Goal: Task Accomplishment & Management: Complete application form

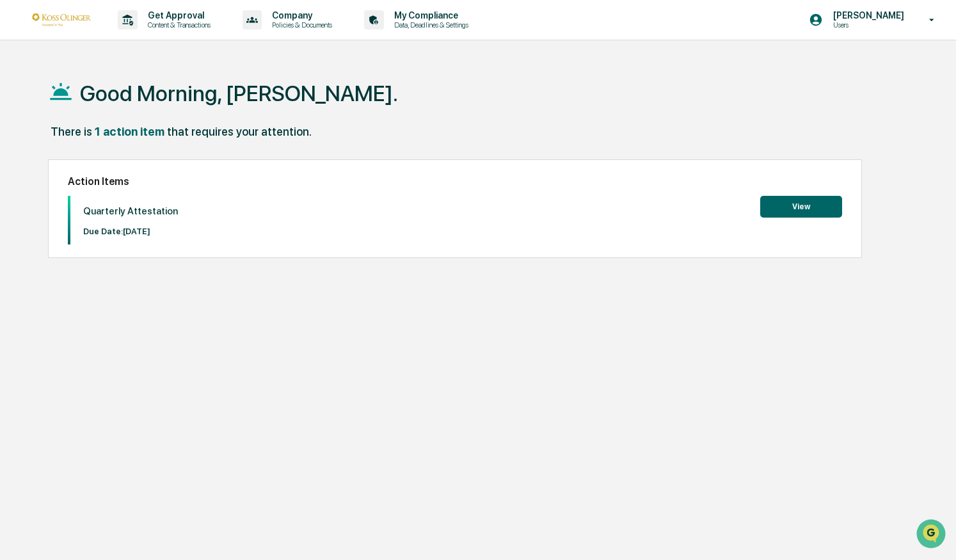
drag, startPoint x: 762, startPoint y: 205, endPoint x: 785, endPoint y: 205, distance: 23.0
click at [785, 205] on button "View" at bounding box center [801, 207] width 82 height 22
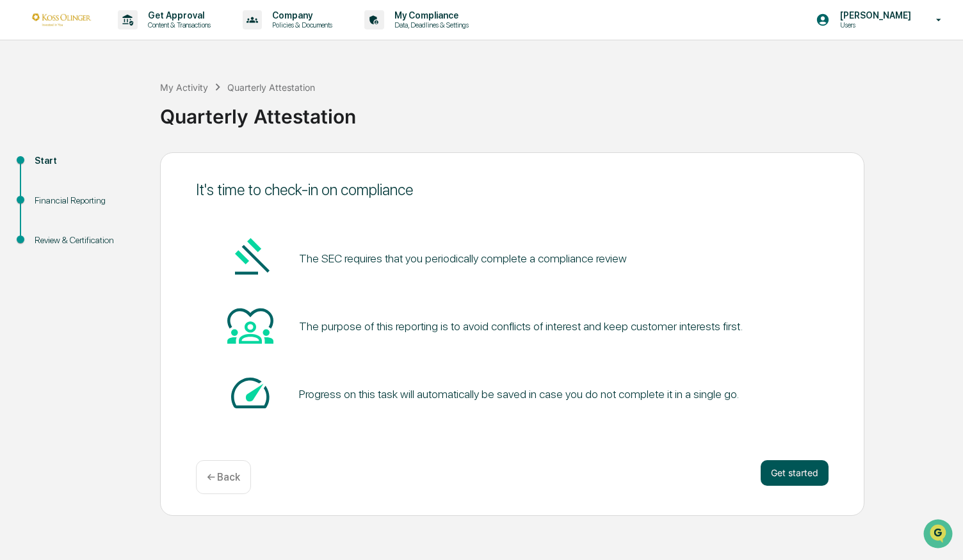
click at [796, 476] on button "Get started" at bounding box center [794, 473] width 68 height 26
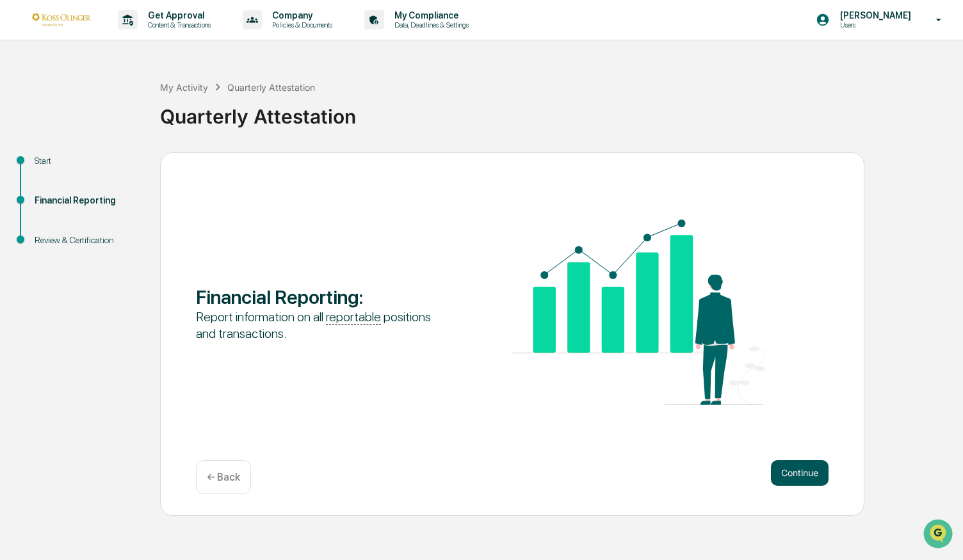
click at [796, 476] on button "Continue" at bounding box center [800, 473] width 58 height 26
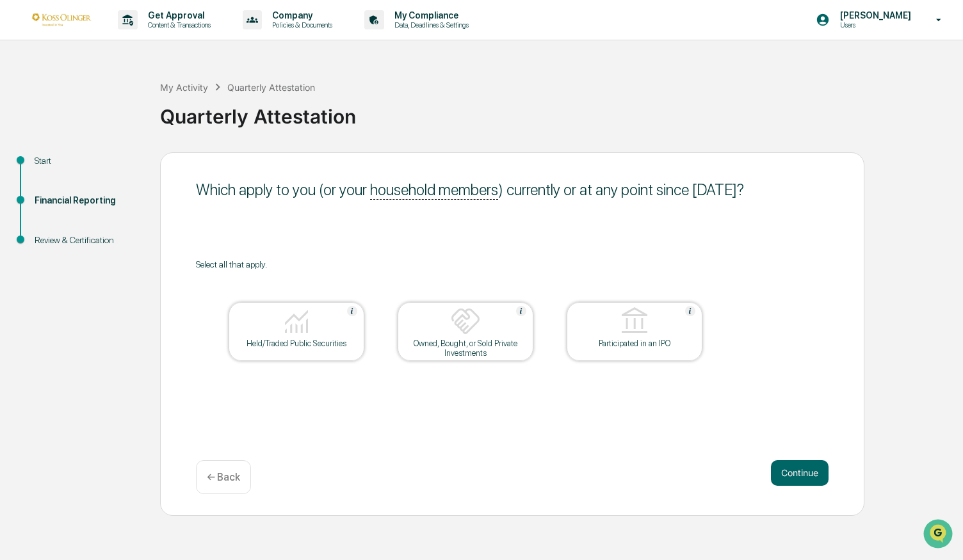
click at [274, 353] on div "Held/Traded Public Securities" at bounding box center [296, 331] width 136 height 59
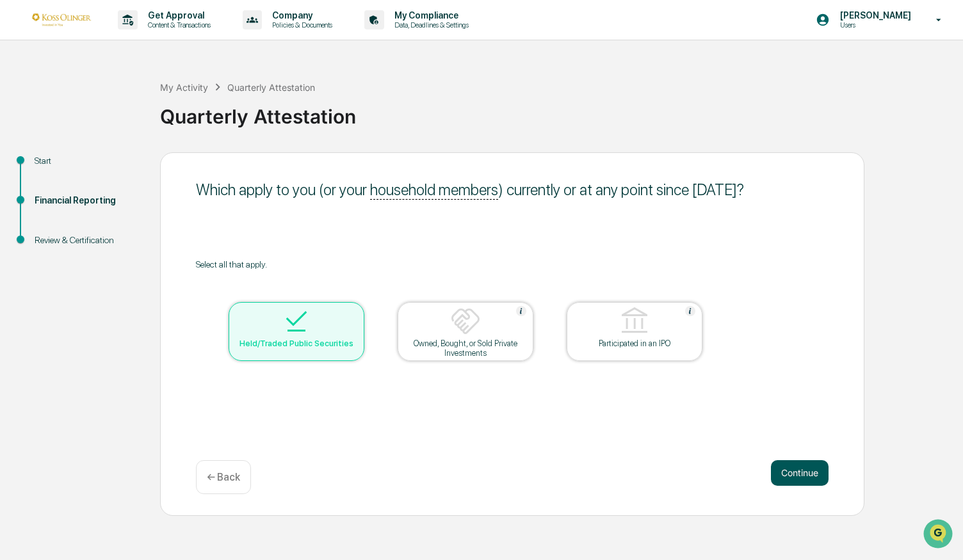
click at [804, 479] on button "Continue" at bounding box center [800, 473] width 58 height 26
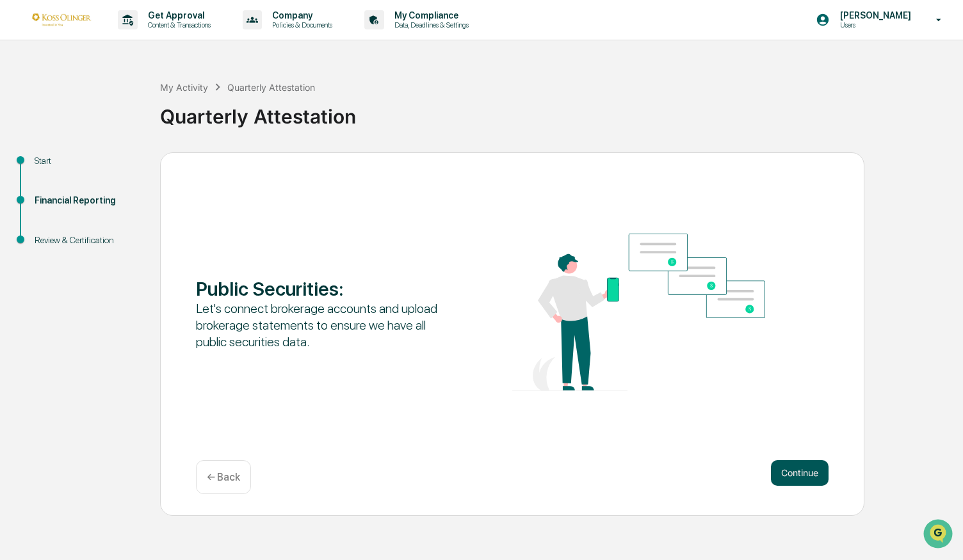
click at [796, 477] on button "Continue" at bounding box center [800, 473] width 58 height 26
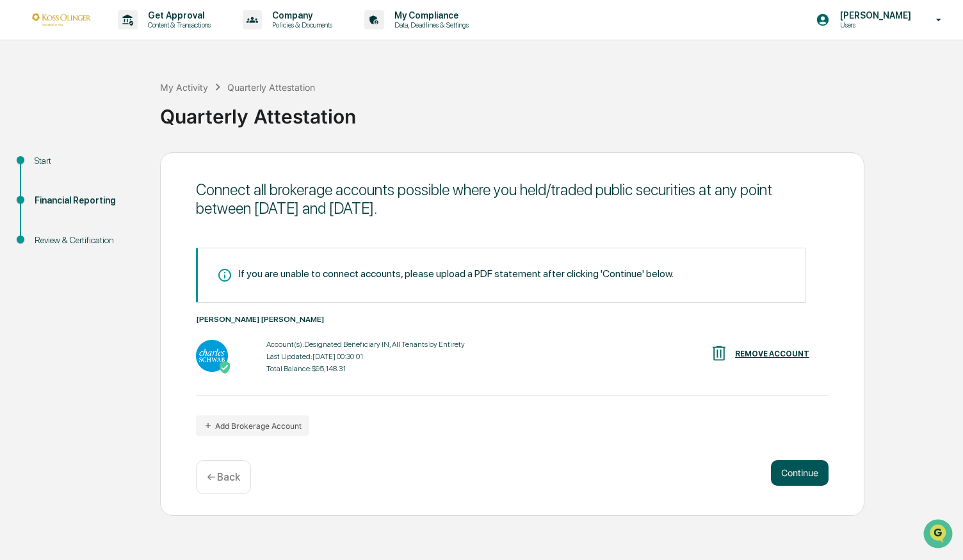
click at [814, 481] on button "Continue" at bounding box center [800, 473] width 58 height 26
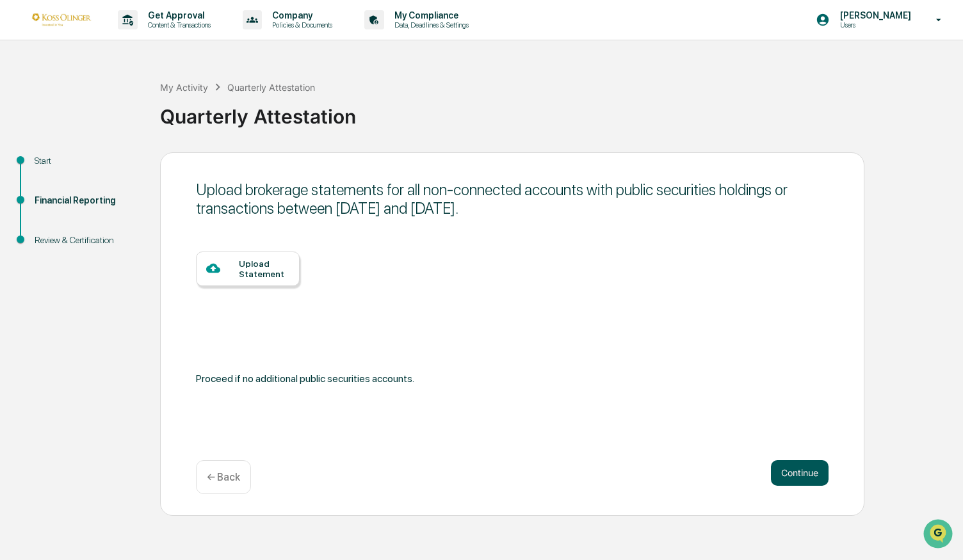
click at [796, 469] on button "Continue" at bounding box center [800, 473] width 58 height 26
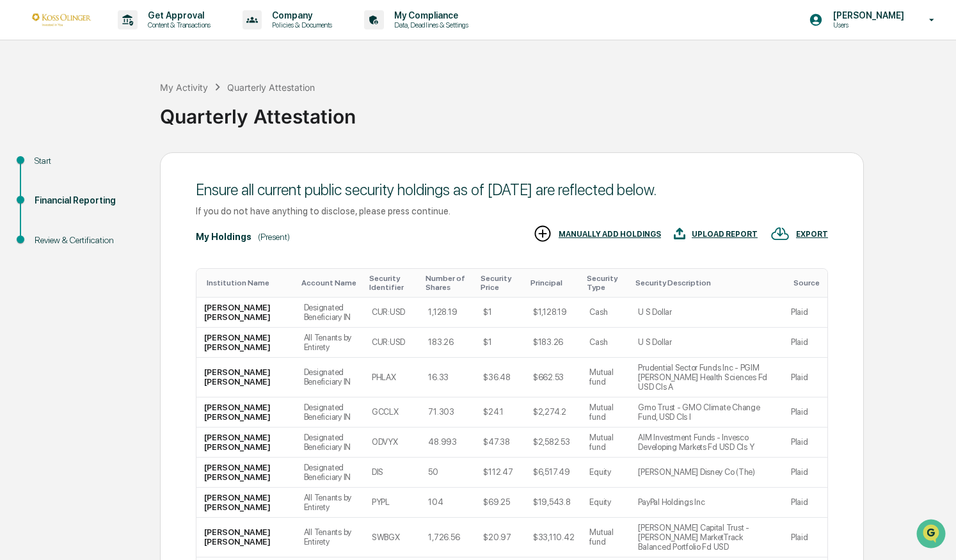
scroll to position [159, 0]
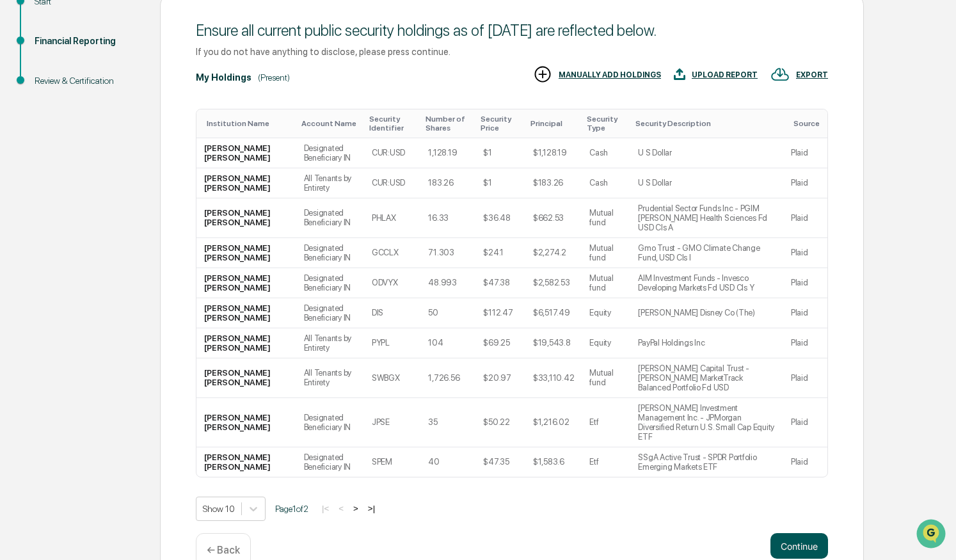
click at [803, 533] on button "Continue" at bounding box center [800, 546] width 58 height 26
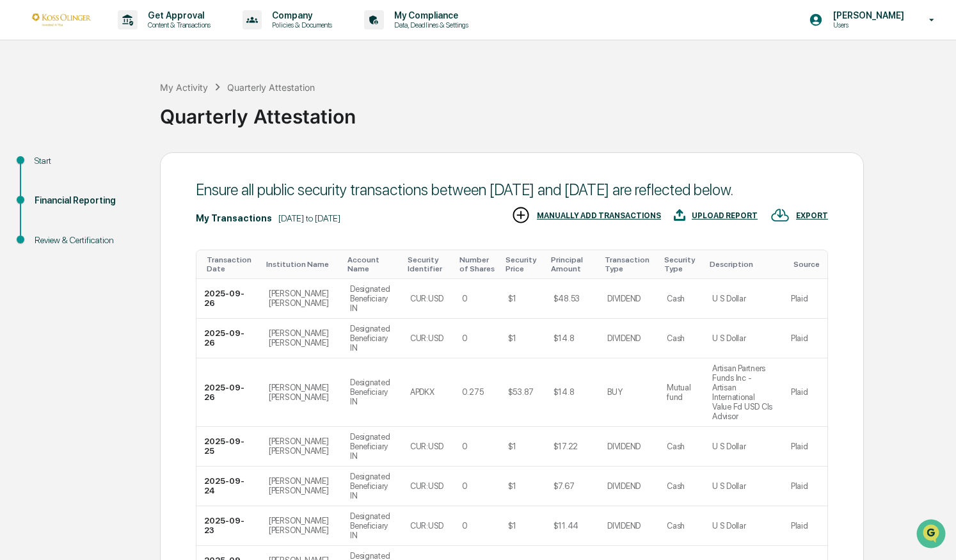
scroll to position [169, 0]
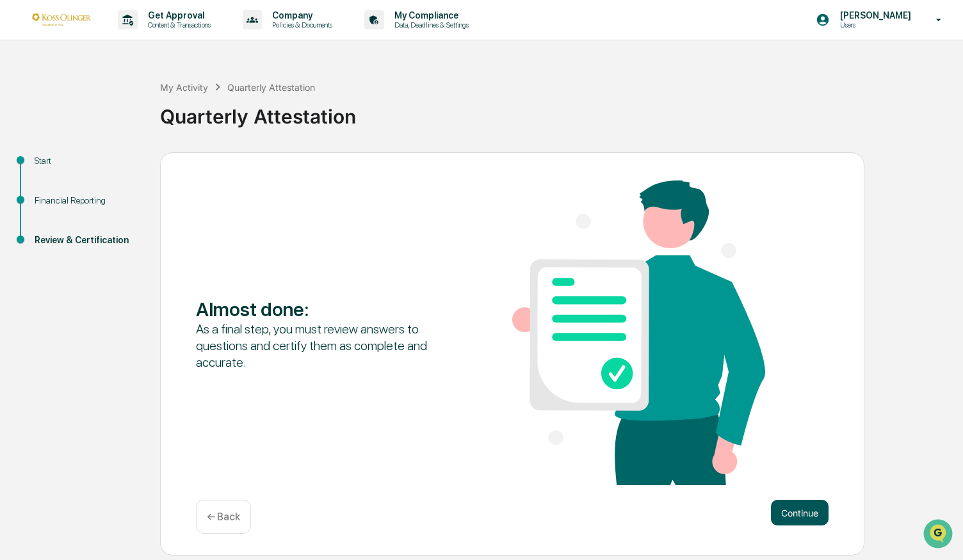
click at [794, 511] on button "Continue" at bounding box center [800, 513] width 58 height 26
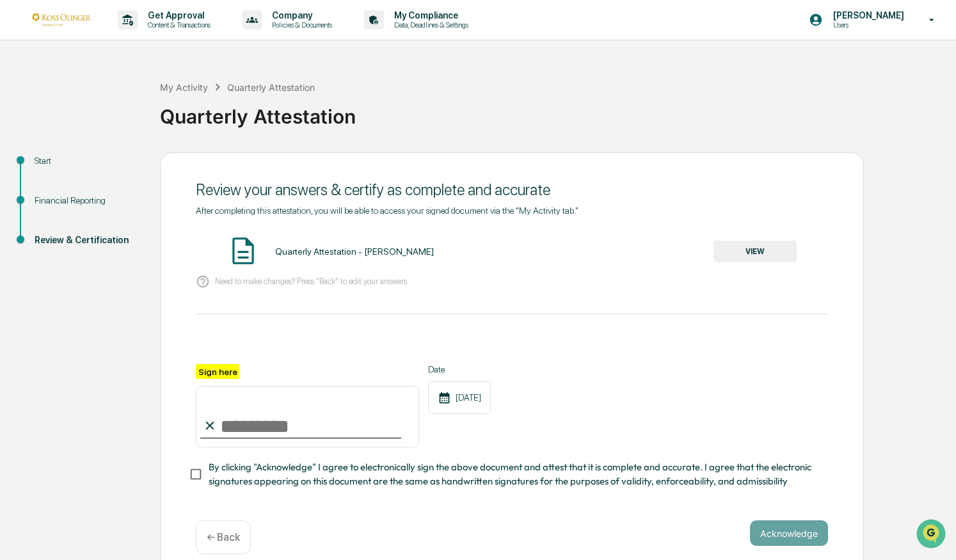
click at [306, 413] on input "Sign here" at bounding box center [307, 416] width 223 height 61
type input "**********"
click at [796, 542] on button "Acknowledge" at bounding box center [789, 533] width 78 height 26
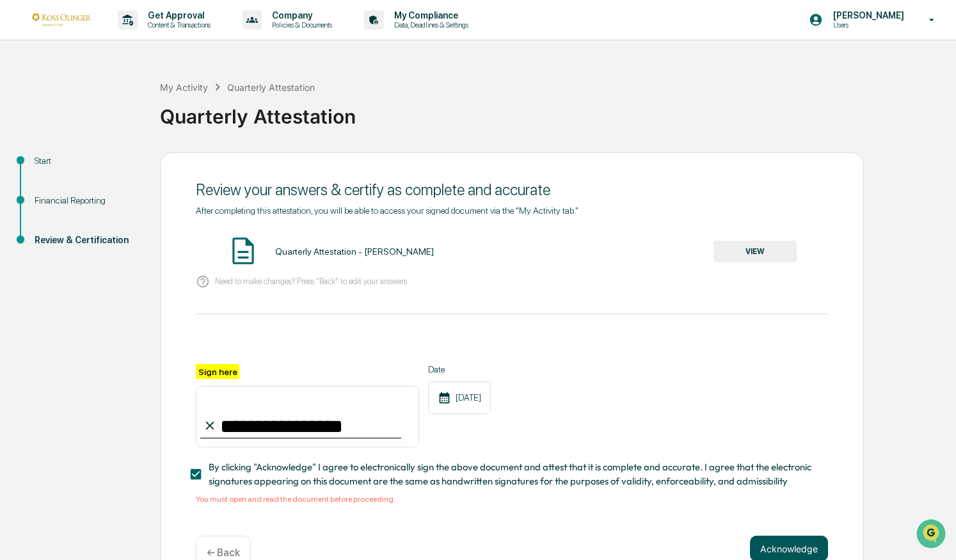
scroll to position [35, 0]
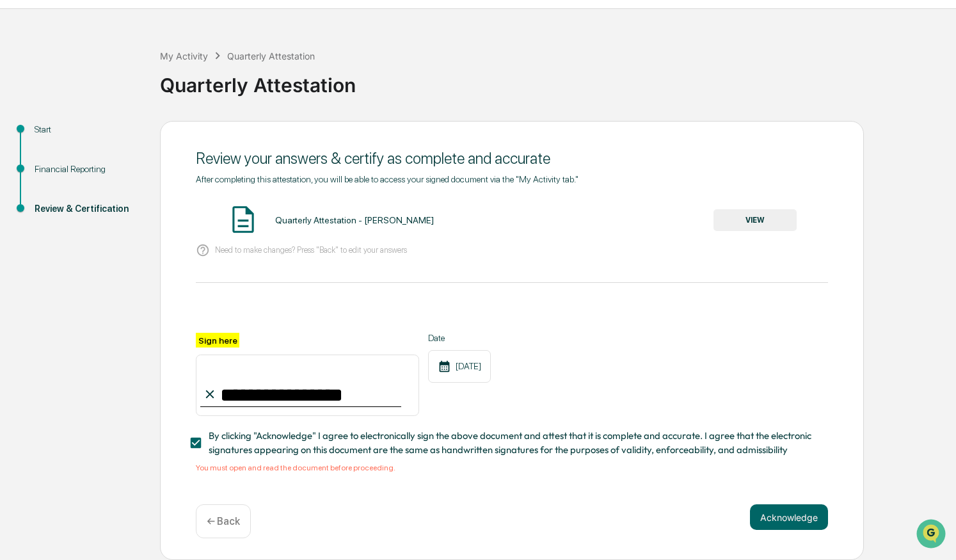
click at [366, 221] on div "Quarterly Attestation - [PERSON_NAME]" at bounding box center [354, 220] width 159 height 10
click at [362, 216] on div "Quarterly Attestation - [PERSON_NAME]" at bounding box center [354, 220] width 159 height 10
click at [741, 218] on button "VIEW" at bounding box center [755, 220] width 83 height 22
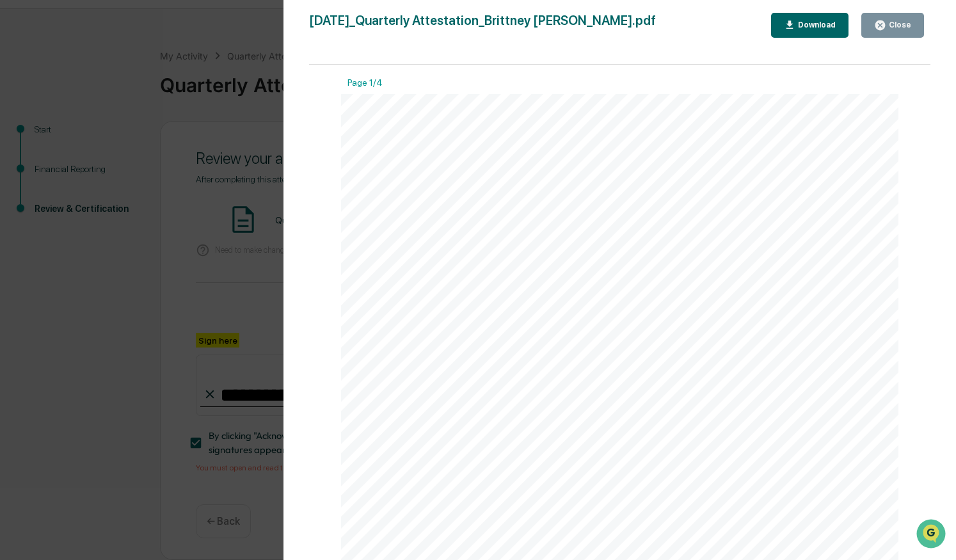
click at [894, 31] on button "Close" at bounding box center [892, 25] width 63 height 25
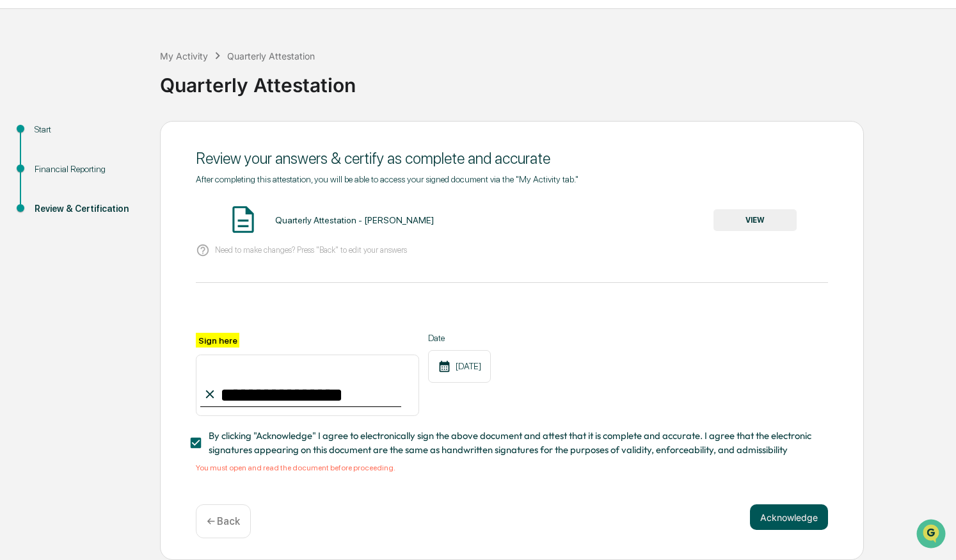
click at [774, 518] on button "Acknowledge" at bounding box center [789, 517] width 78 height 26
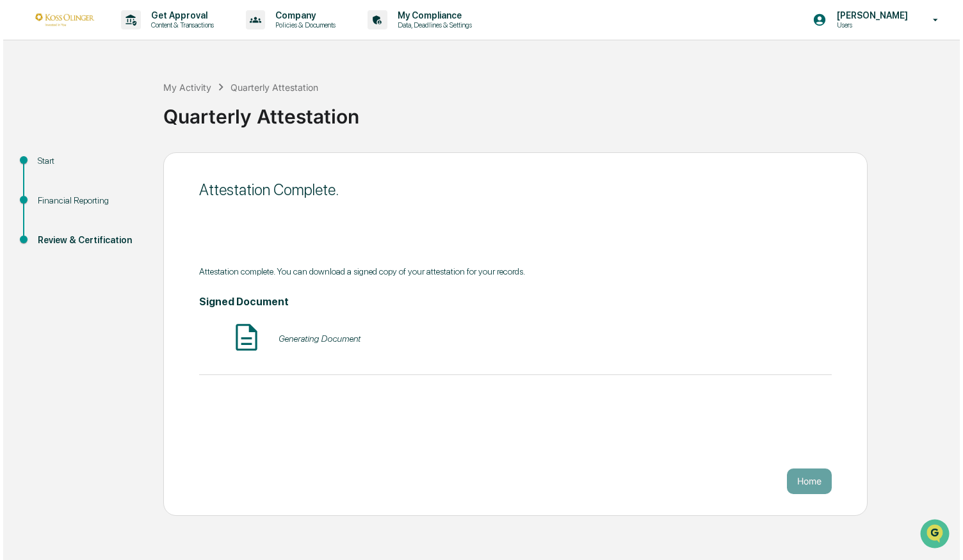
scroll to position [0, 0]
